Goal: Task Accomplishment & Management: Use online tool/utility

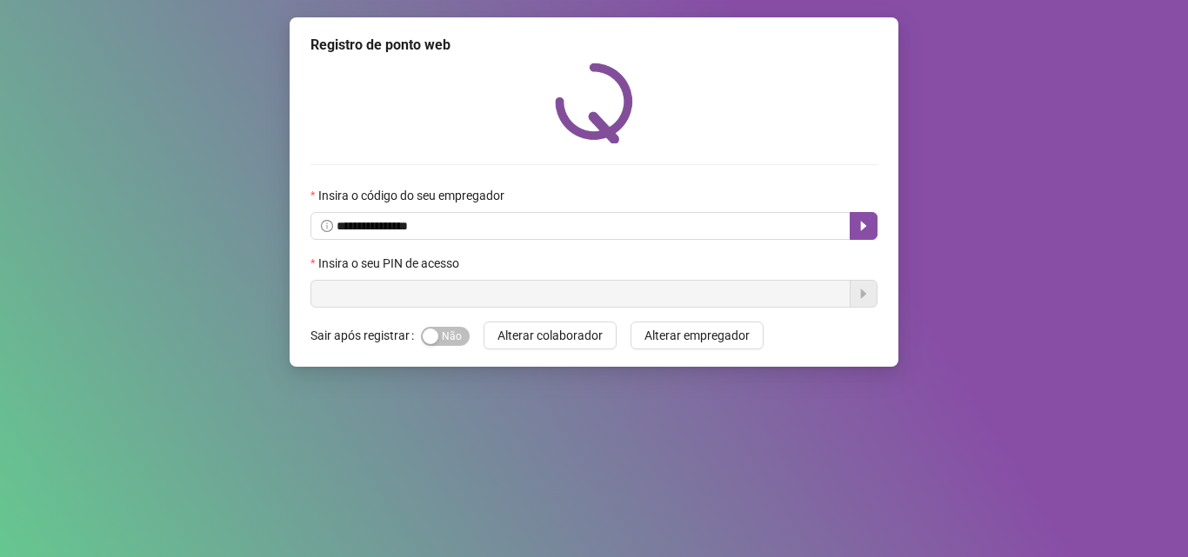
click at [426, 305] on input "text" at bounding box center [580, 294] width 540 height 28
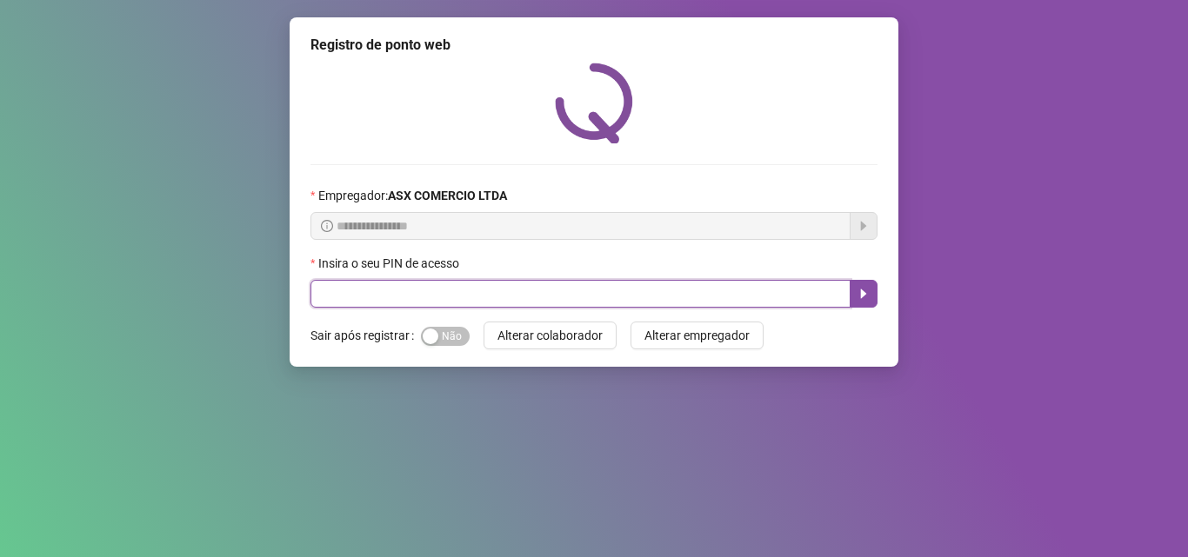
click at [429, 293] on input "text" at bounding box center [580, 294] width 540 height 28
type input "*****"
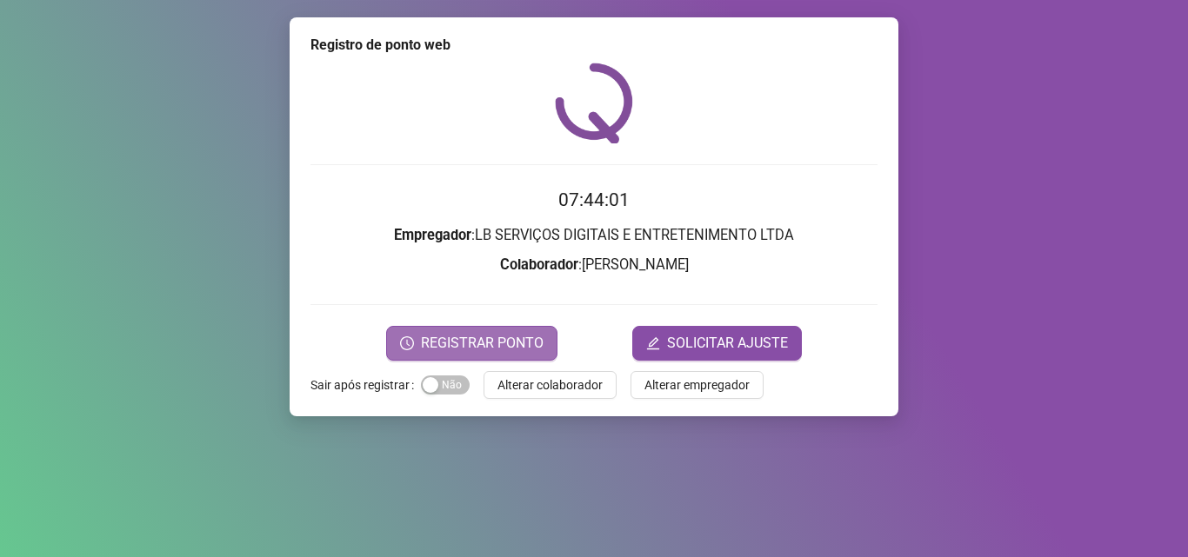
click at [479, 343] on span "REGISTRAR PONTO" at bounding box center [482, 343] width 123 height 21
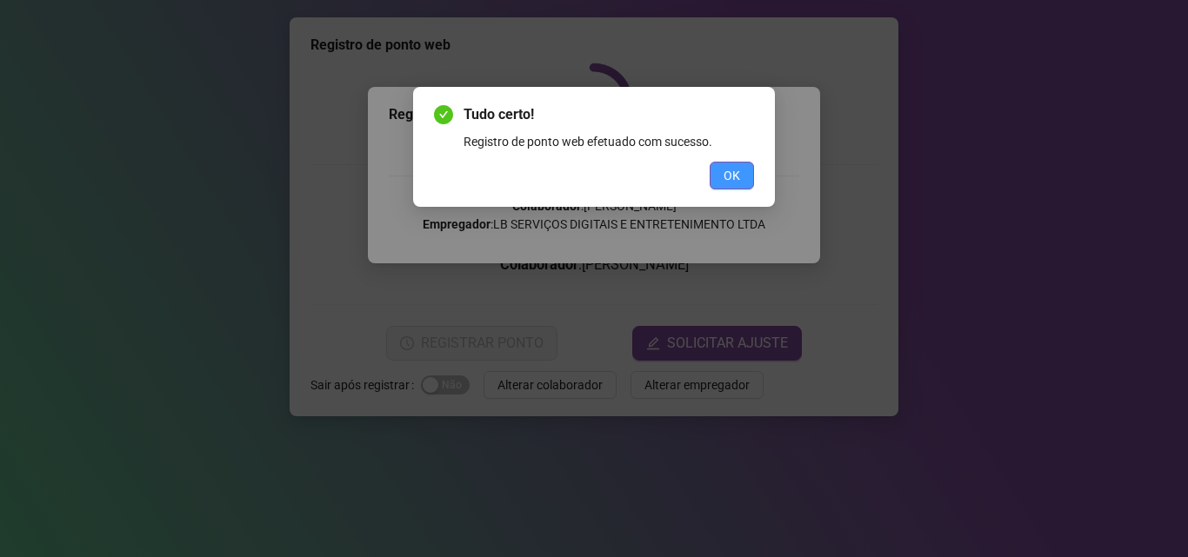
click at [736, 169] on span "OK" at bounding box center [731, 175] width 17 height 19
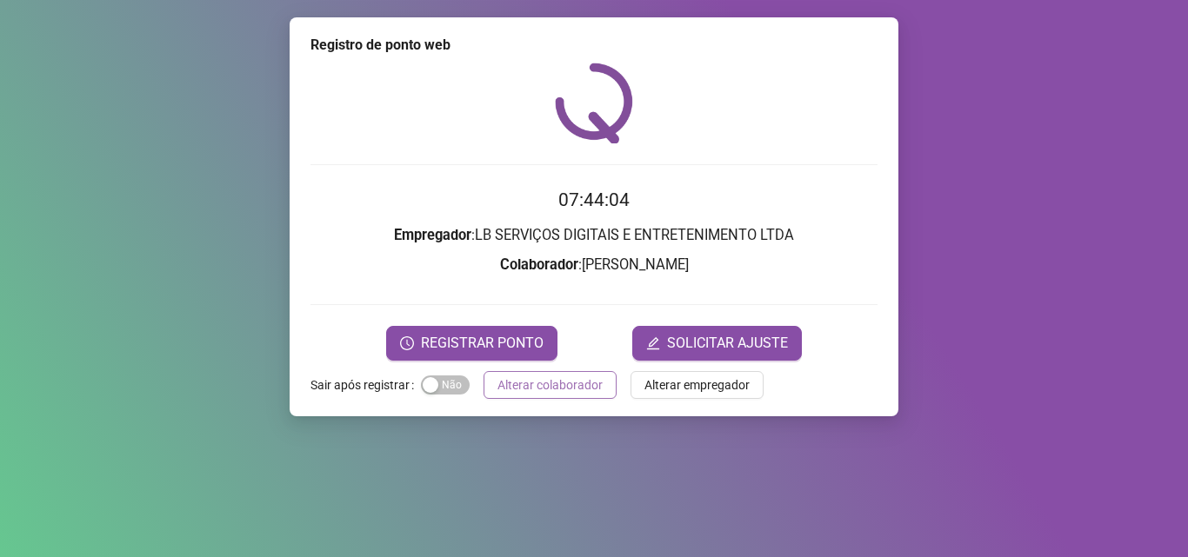
click at [594, 389] on span "Alterar colaborador" at bounding box center [549, 385] width 105 height 19
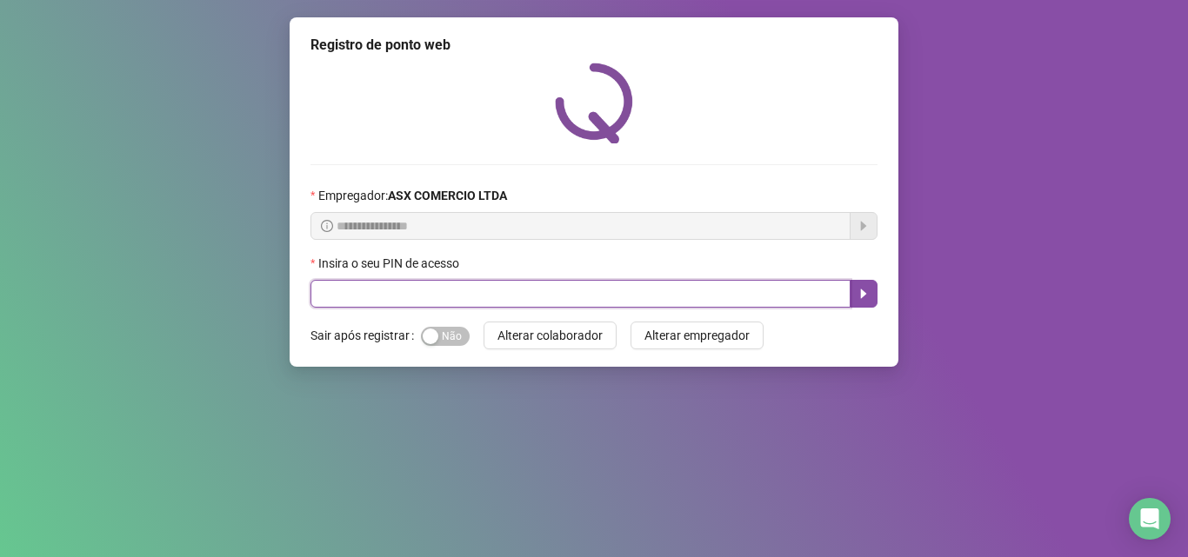
drag, startPoint x: 481, startPoint y: 298, endPoint x: 488, endPoint y: 269, distance: 30.4
click at [481, 297] on input "text" at bounding box center [580, 294] width 540 height 28
type input "*****"
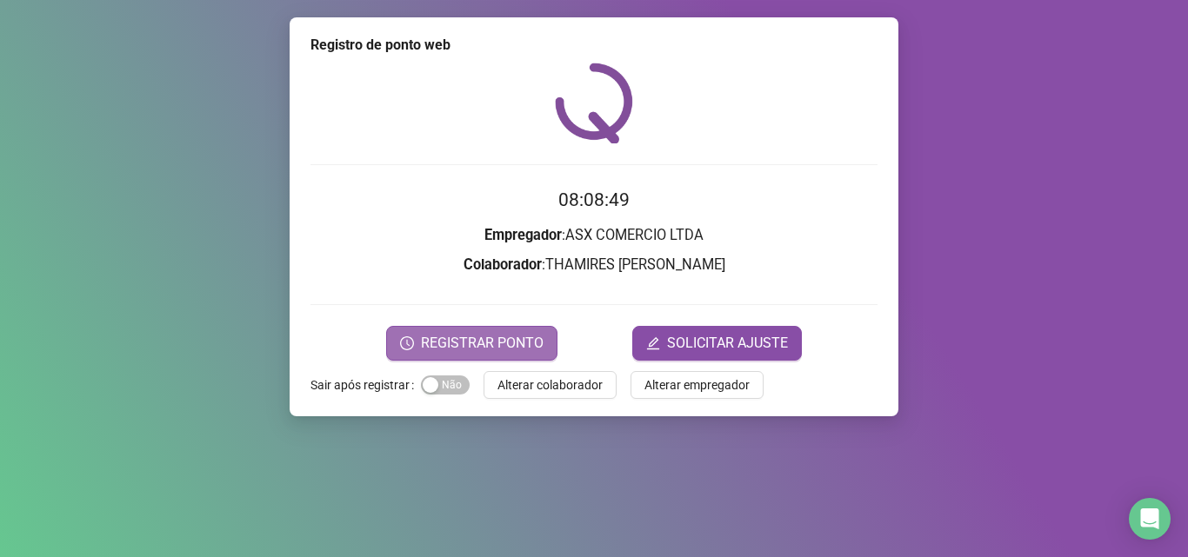
click at [510, 346] on span "REGISTRAR PONTO" at bounding box center [482, 343] width 123 height 21
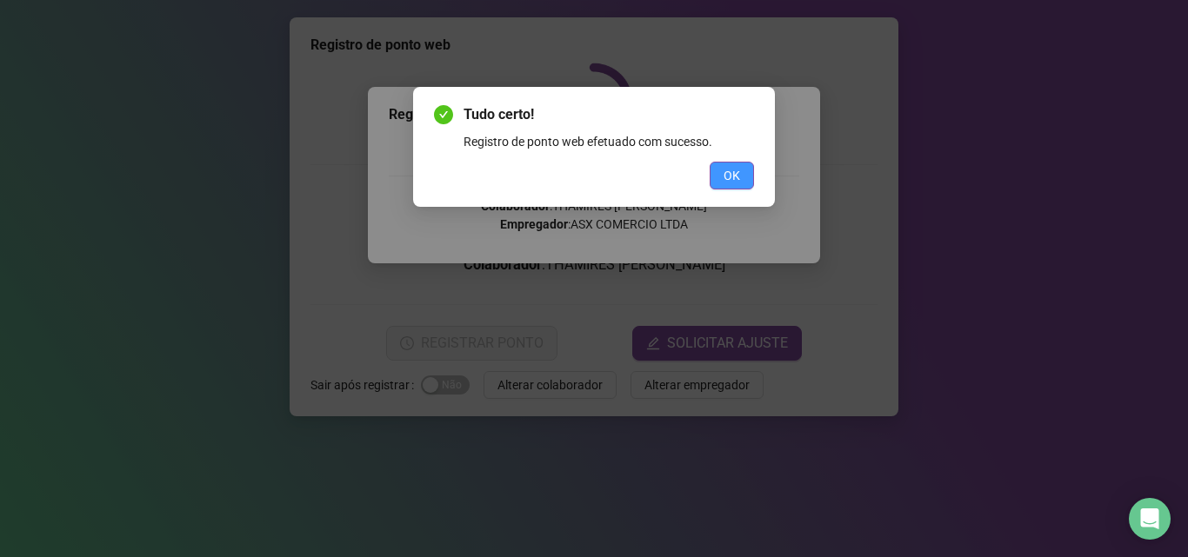
click at [717, 167] on button "OK" at bounding box center [732, 176] width 44 height 28
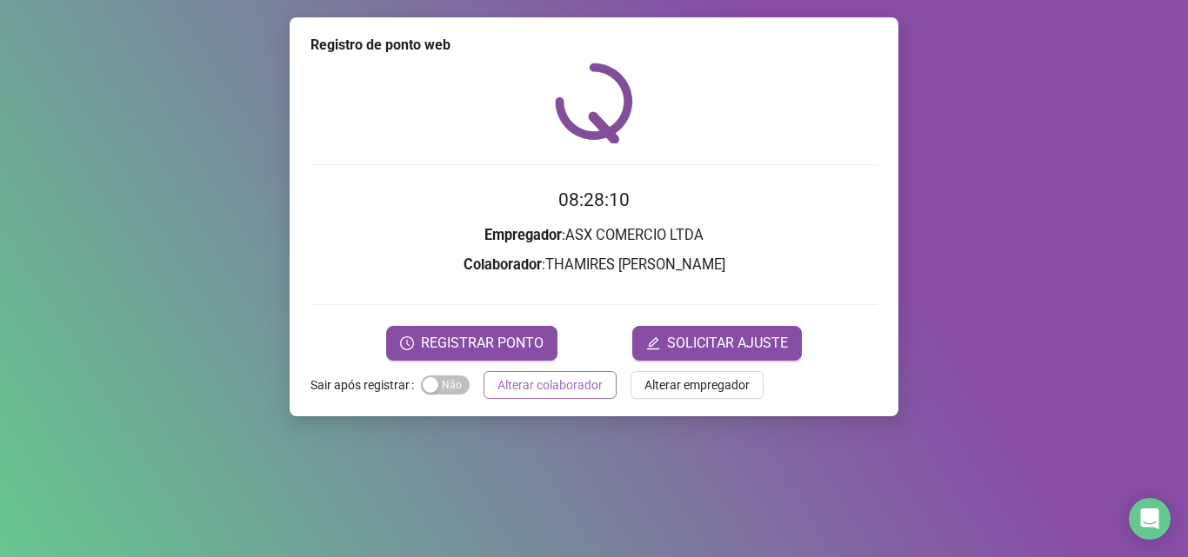
click at [551, 376] on span "Alterar colaborador" at bounding box center [549, 385] width 105 height 19
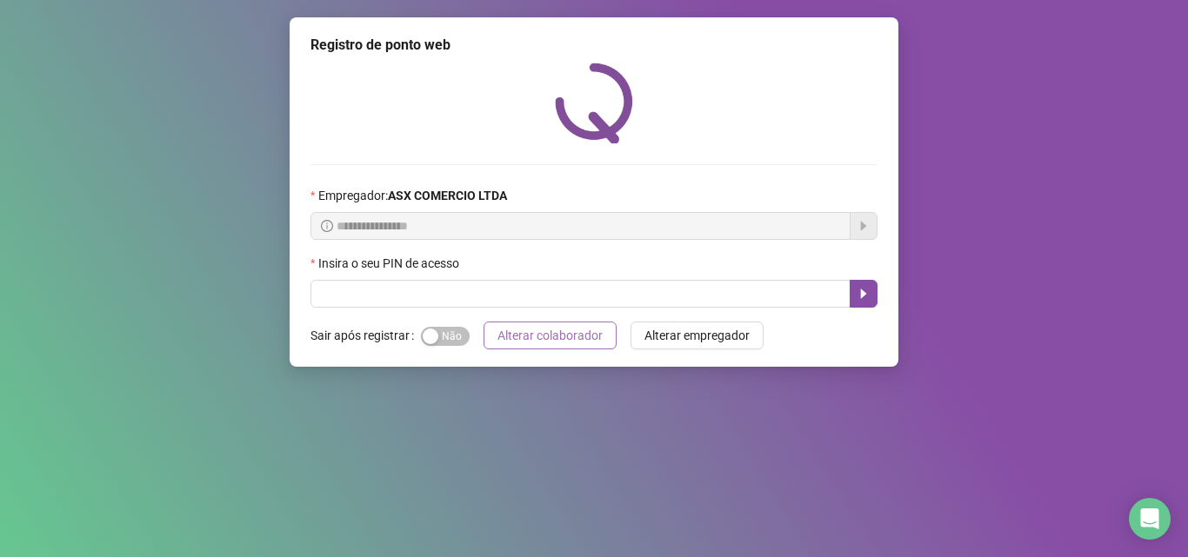
click at [483, 322] on button "Alterar colaborador" at bounding box center [549, 336] width 133 height 28
